Goal: Navigation & Orientation: Understand site structure

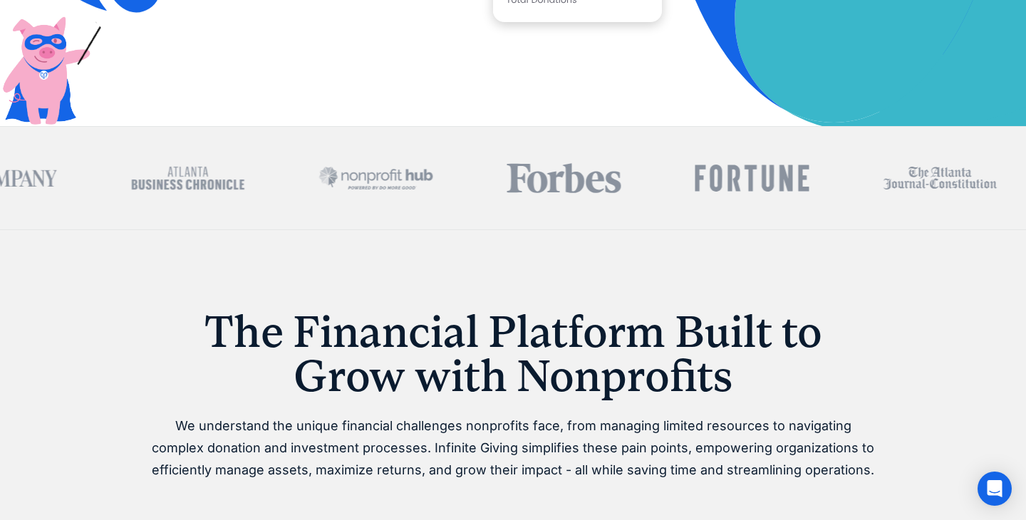
scroll to position [247, 0]
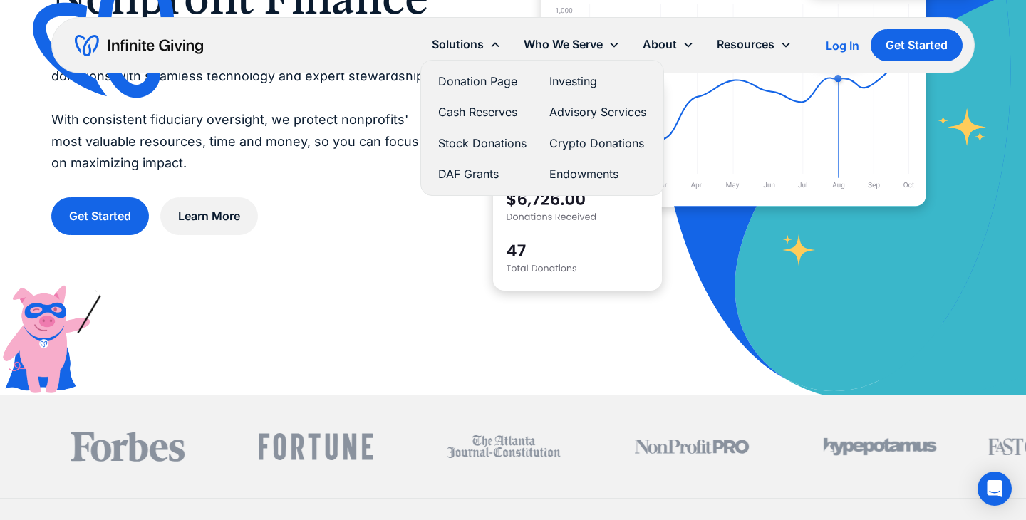
click at [458, 78] on link "Donation Page" at bounding box center [482, 81] width 88 height 19
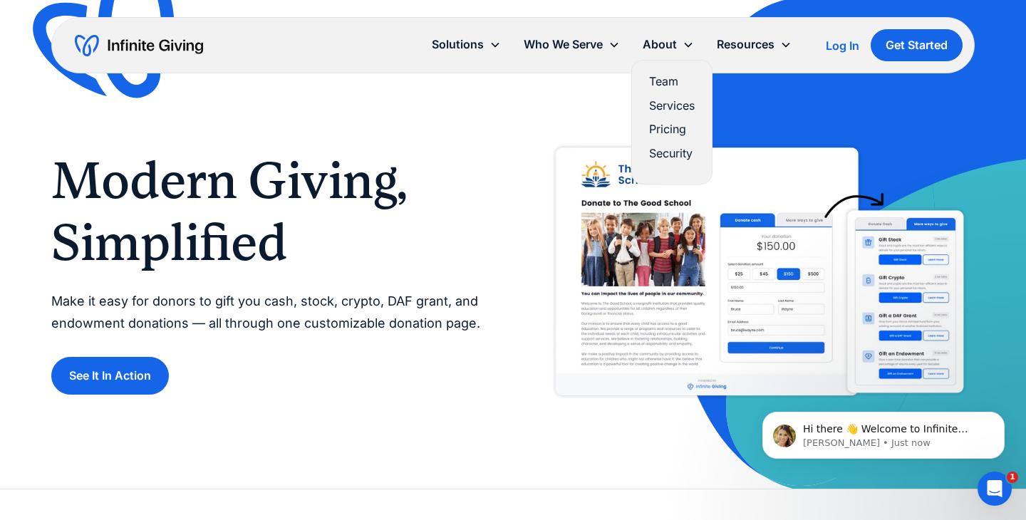
click at [666, 77] on link "Team" at bounding box center [672, 81] width 46 height 19
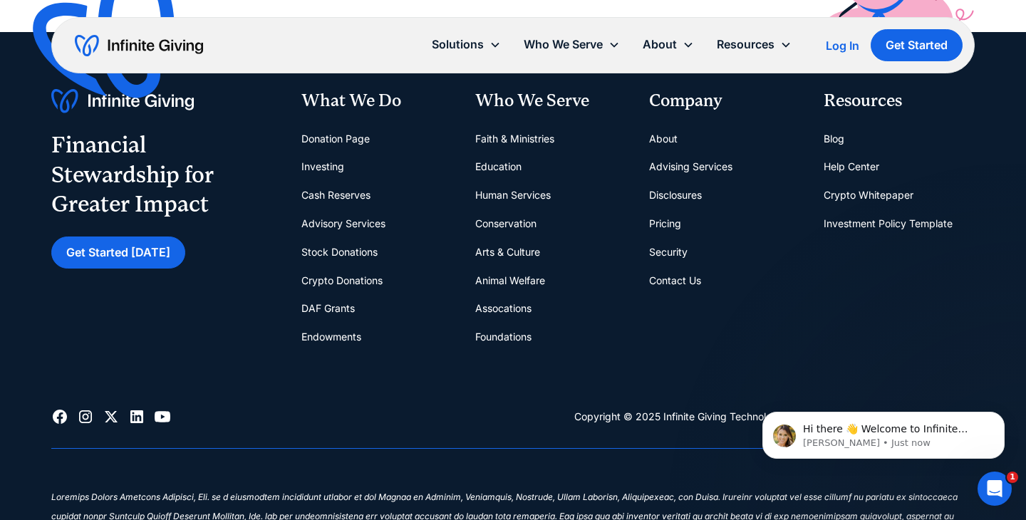
scroll to position [4071, 0]
